Goal: Find specific page/section: Find specific page/section

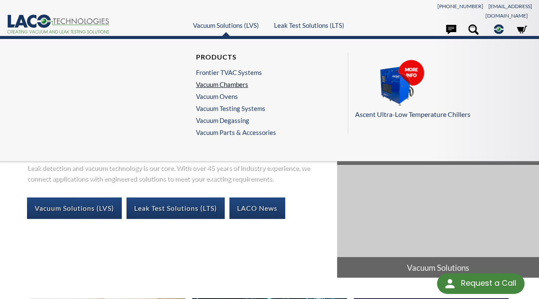
click at [232, 81] on link "Vacuum Chambers" at bounding box center [234, 85] width 76 height 8
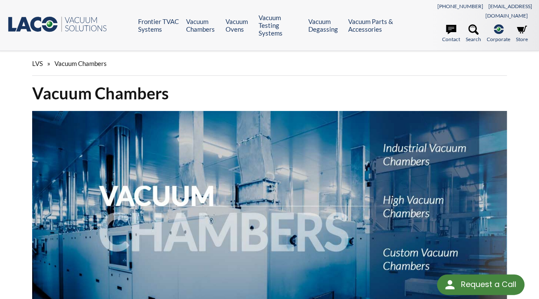
select select "Language Translate Widget"
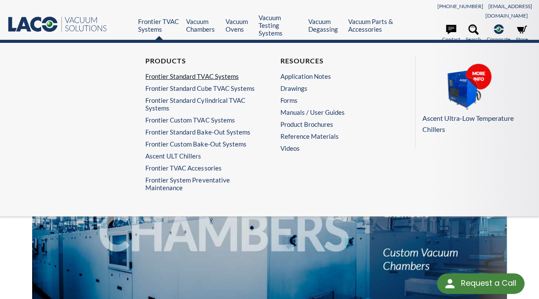
click at [173, 72] on link "Frontier Standard TVAC Systems" at bounding box center [199, 76] width 109 height 8
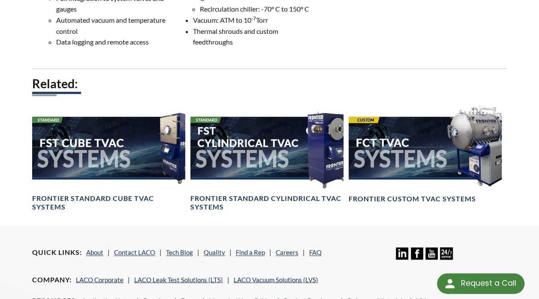
scroll to position [557, 0]
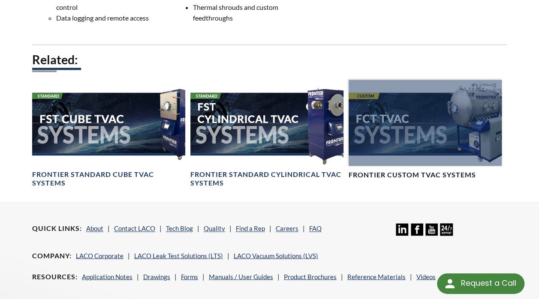
click at [424, 121] on div at bounding box center [425, 123] width 153 height 86
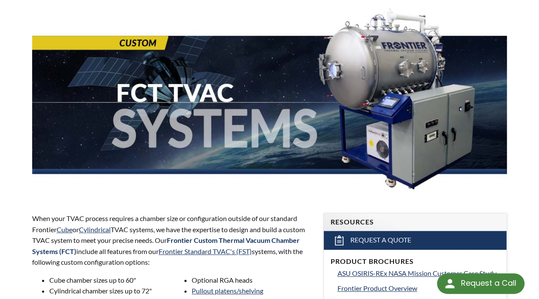
scroll to position [86, 0]
